Goal: Task Accomplishment & Management: Use online tool/utility

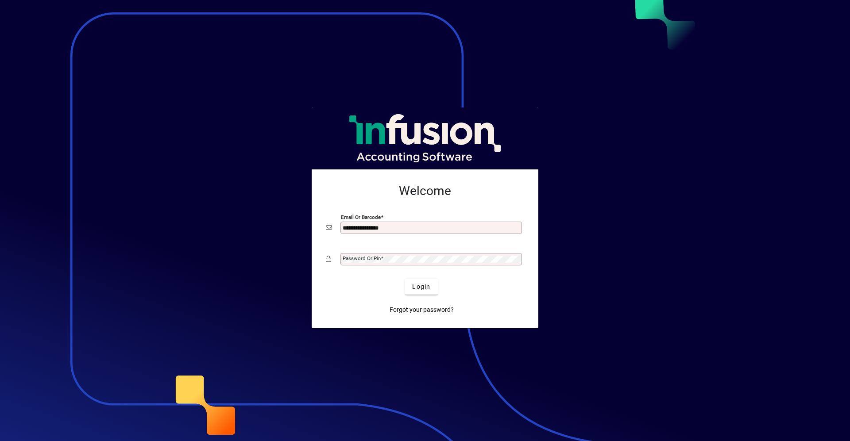
type input "**********"
click at [405, 279] on button "Login" at bounding box center [421, 287] width 32 height 16
